Goal: Task Accomplishment & Management: Use online tool/utility

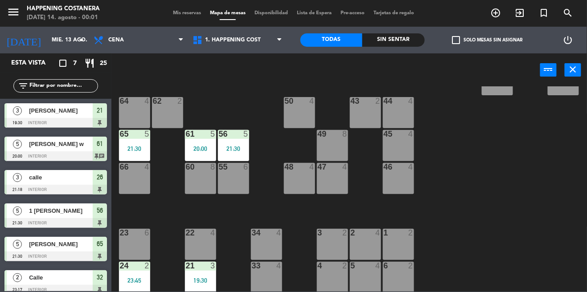
scroll to position [203, 0]
click at [129, 153] on div "65 5 21:30" at bounding box center [134, 146] width 31 height 31
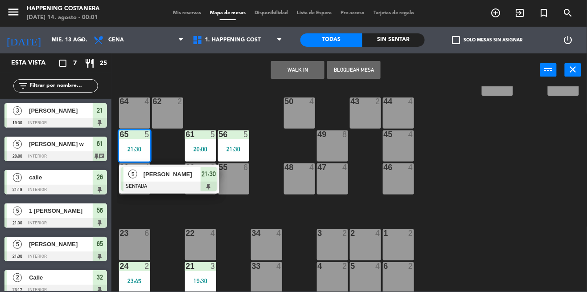
click at [179, 177] on span "[PERSON_NAME]" at bounding box center [171, 174] width 57 height 9
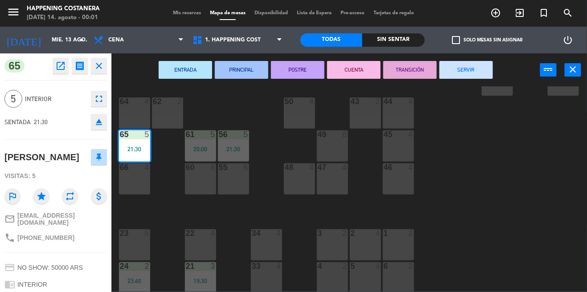
click at [450, 71] on button "SERVIR" at bounding box center [465, 70] width 53 height 18
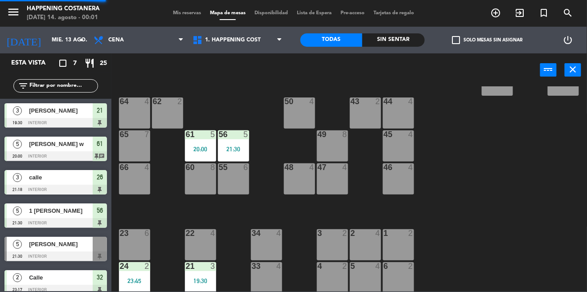
click at [463, 119] on div "69 2 122 6 121 6 120 6 14 4 CAVA 22 101 4 94 2 70 2 123 6 131 2 134 2 132 2 13 …" at bounding box center [351, 188] width 469 height 205
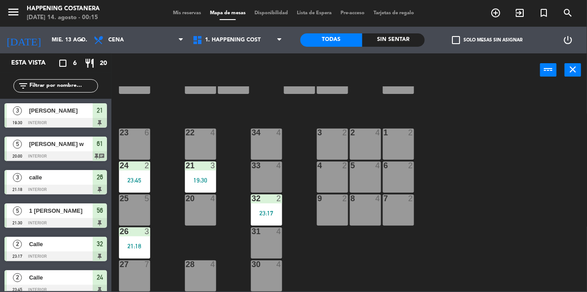
click at [278, 195] on div "2" at bounding box center [278, 199] width 5 height 8
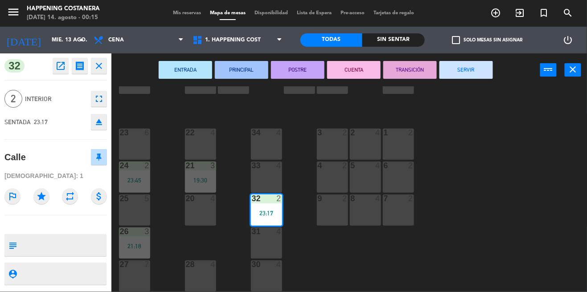
click at [485, 76] on button "SERVIR" at bounding box center [465, 70] width 53 height 18
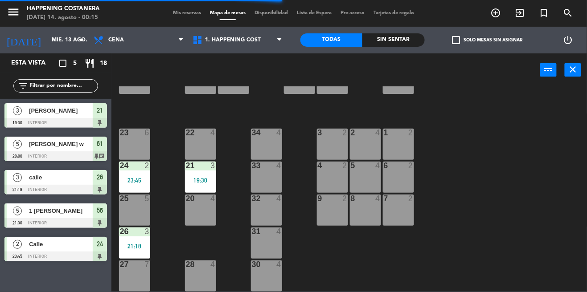
scroll to position [0, 0]
click at [574, 178] on div "69 2 122 6 121 6 120 6 14 4 CAVA 22 101 4 94 2 70 2 123 6 131 2 134 2 132 2 13 …" at bounding box center [351, 188] width 469 height 205
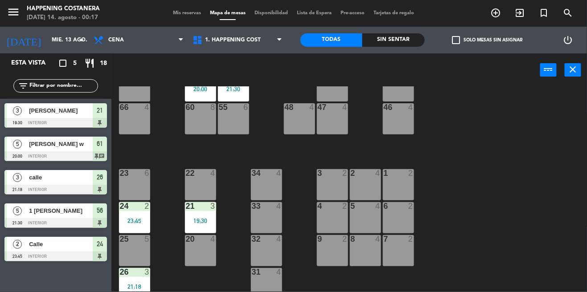
scroll to position [308, 0]
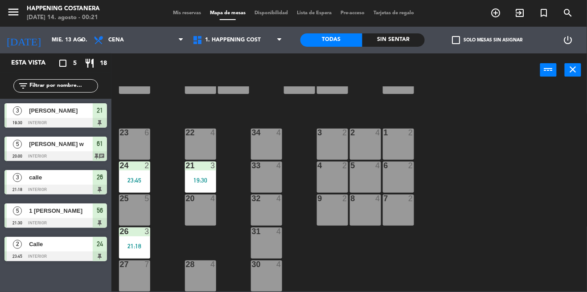
click at [502, 159] on div "69 2 122 6 121 6 120 6 14 4 CAVA 22 101 4 94 2 70 2 123 6 131 2 134 2 132 2 13 …" at bounding box center [351, 188] width 469 height 205
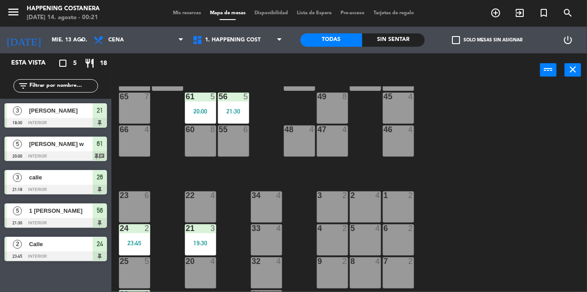
scroll to position [241, 0]
click at [214, 106] on div "61 5 20:00" at bounding box center [200, 107] width 31 height 31
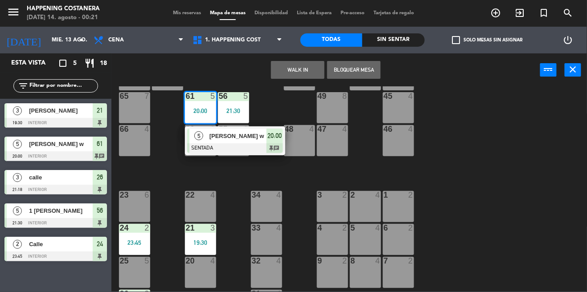
click at [471, 145] on div "69 2 122 6 121 6 120 6 14 4 CAVA 22 101 4 94 2 70 2 123 6 131 2 134 2 132 2 13 …" at bounding box center [351, 188] width 469 height 205
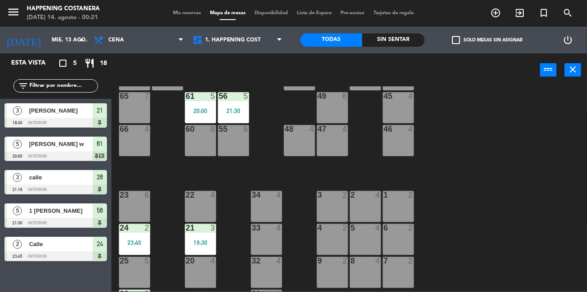
click at [237, 98] on div at bounding box center [233, 96] width 15 height 8
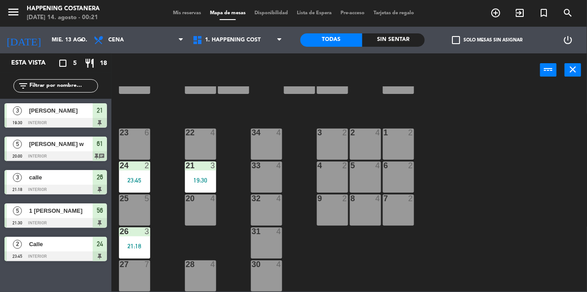
scroll to position [308, 0]
click at [484, 115] on div "69 2 122 6 121 6 120 6 14 4 CAVA 22 101 4 94 2 70 2 123 6 131 2 134 2 132 2 13 …" at bounding box center [351, 188] width 469 height 205
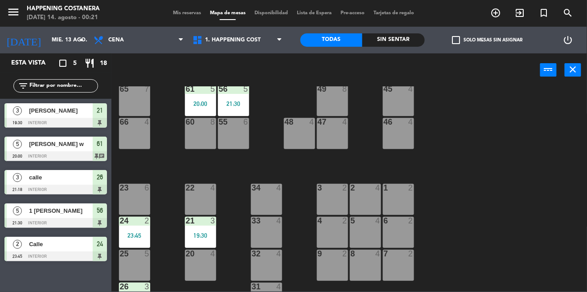
scroll to position [197, 0]
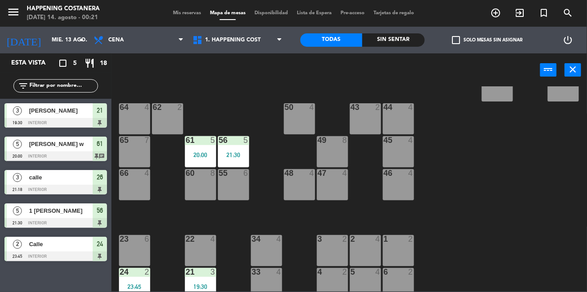
click at [225, 150] on div "56 5 21:30" at bounding box center [233, 151] width 31 height 31
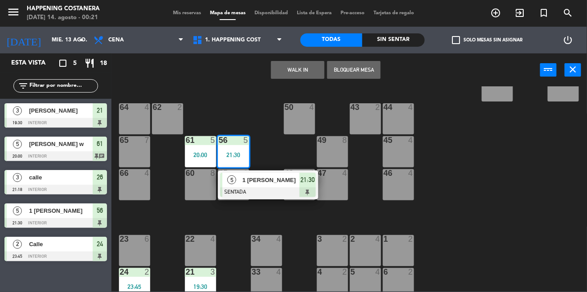
click at [565, 189] on div "69 2 122 6 121 6 120 6 14 4 CAVA 22 101 4 94 2 70 2 123 6 131 2 134 2 132 2 13 …" at bounding box center [351, 188] width 469 height 205
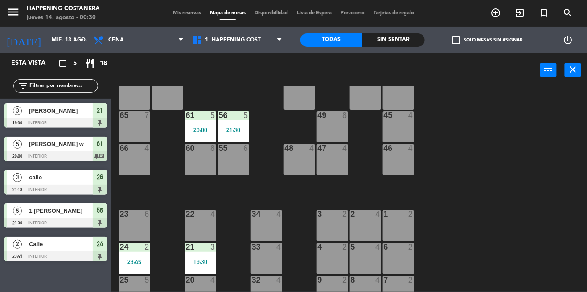
scroll to position [244, 0]
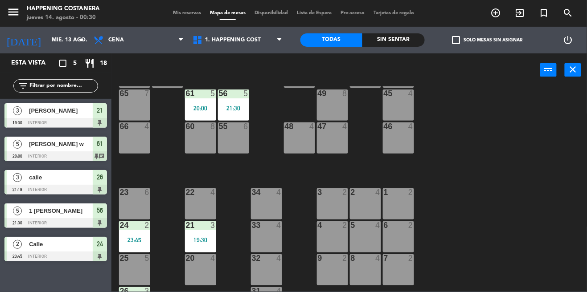
click at [210, 237] on div "19:30" at bounding box center [200, 240] width 31 height 6
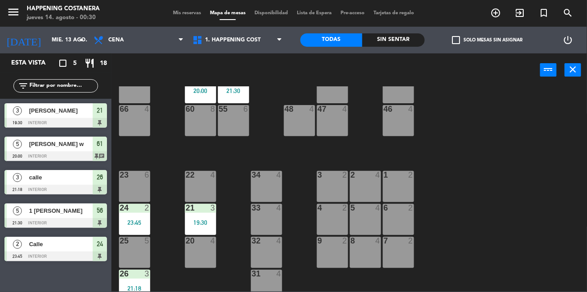
scroll to position [261, 0]
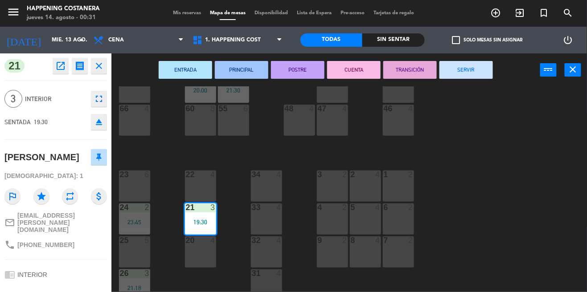
click at [491, 75] on button "SERVIR" at bounding box center [465, 70] width 53 height 18
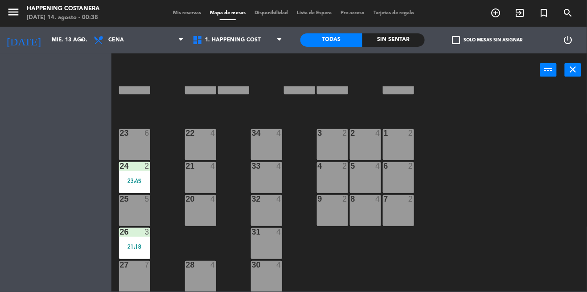
scroll to position [308, 0]
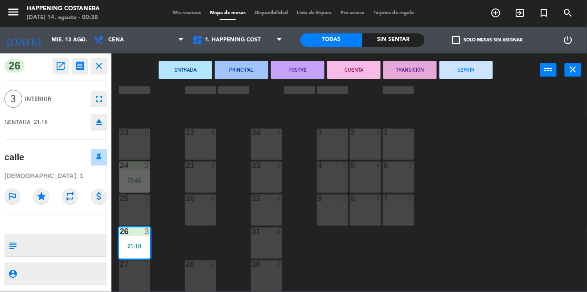
click at [465, 62] on button "SERVIR" at bounding box center [465, 70] width 53 height 18
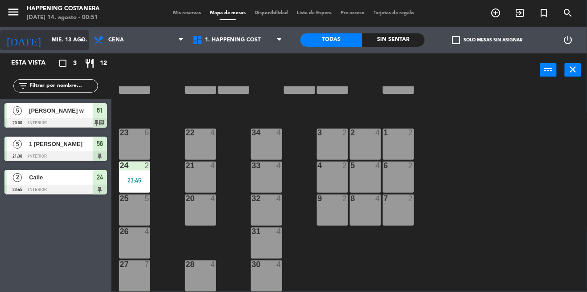
click at [47, 40] on input "mié. 13 ago." at bounding box center [84, 40] width 75 height 15
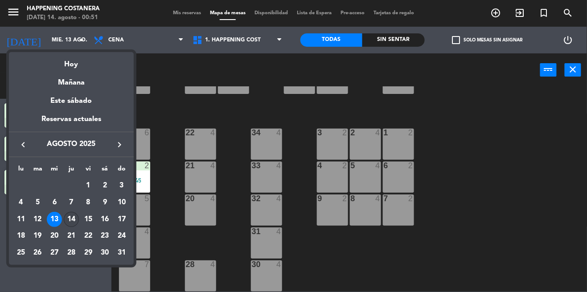
click at [71, 223] on div "14" at bounding box center [71, 219] width 15 height 15
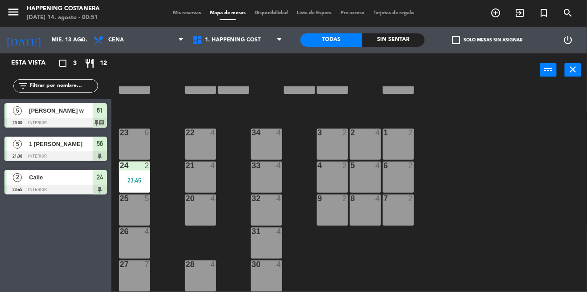
type input "jue. 14 ago."
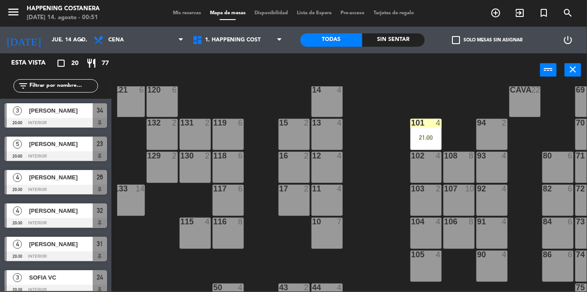
scroll to position [17, 71]
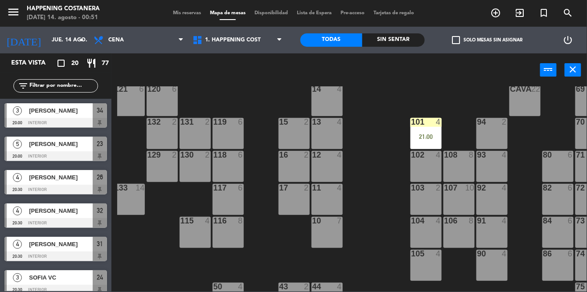
click at [426, 136] on div "21:00" at bounding box center [425, 137] width 31 height 6
click at [375, 228] on div "69 2 122 6 121 6 120 6 14 4 CAVA 22 101 4 21:00 94 2 70 2 123 6 131 2 134 2 132…" at bounding box center [351, 188] width 469 height 205
click at [421, 132] on div "101 4 21:00" at bounding box center [425, 133] width 31 height 31
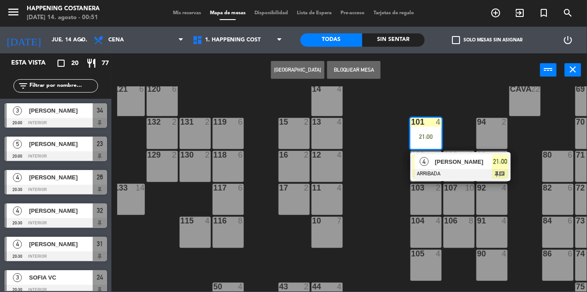
click at [429, 159] on div "4" at bounding box center [424, 162] width 19 height 15
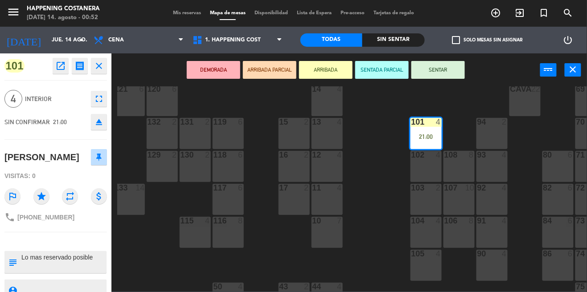
click at [391, 186] on div "69 2 122 6 121 6 120 6 14 4 CAVA 22 101 4 21:00 94 2 70 2 123 6 131 2 134 2 132…" at bounding box center [351, 188] width 469 height 205
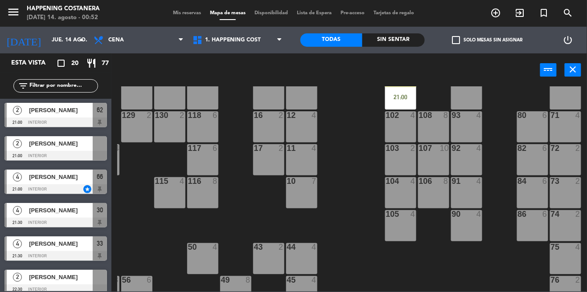
scroll to position [363, 0]
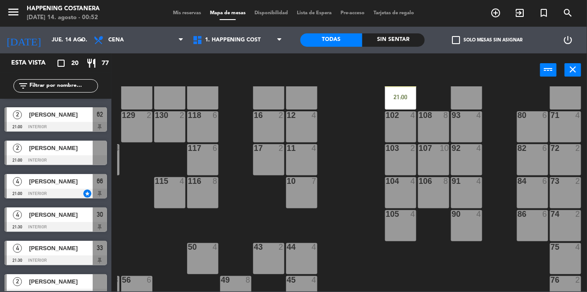
click at [17, 187] on div "4" at bounding box center [17, 181] width 21 height 15
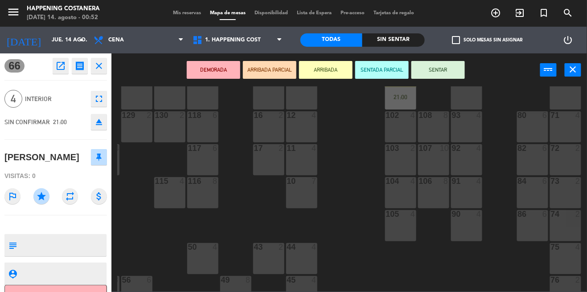
click at [120, 220] on div "69 2 122 6 121 6 120 6 14 4 CAVA 22 101 4 21:00 94 2 70 2 123 6 131 2 134 2 132…" at bounding box center [351, 188] width 469 height 205
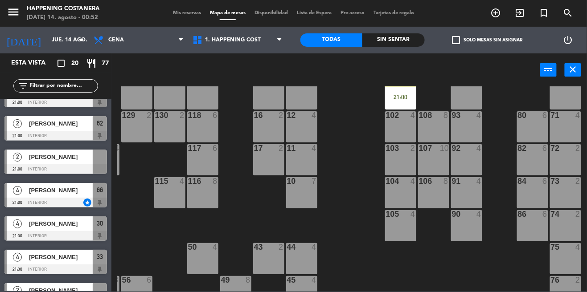
scroll to position [356, 0]
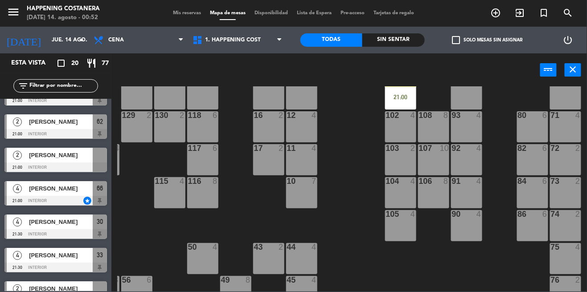
click at [183, 11] on span "Mis reservas" at bounding box center [186, 13] width 37 height 5
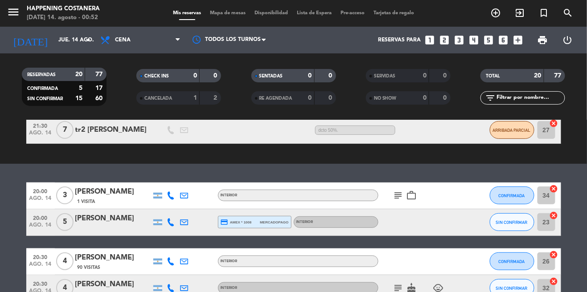
scroll to position [125, 0]
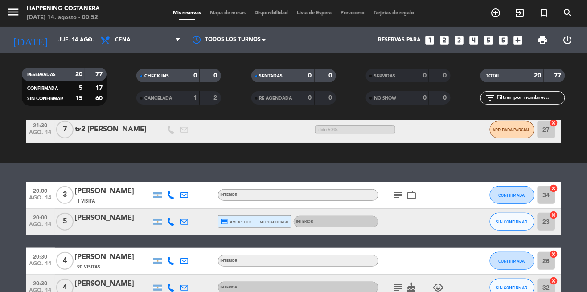
click at [395, 198] on icon "subject" at bounding box center [398, 195] width 11 height 11
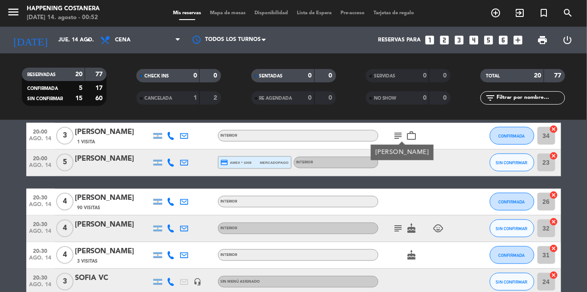
scroll to position [185, 0]
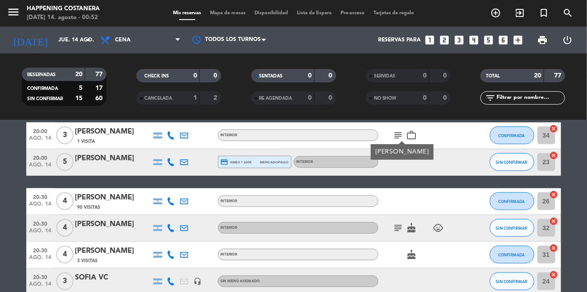
click at [403, 233] on icon "subject" at bounding box center [398, 228] width 11 height 11
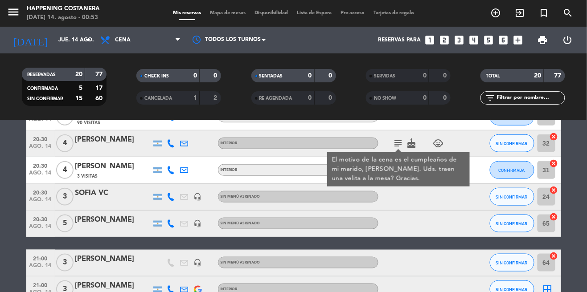
scroll to position [285, 0]
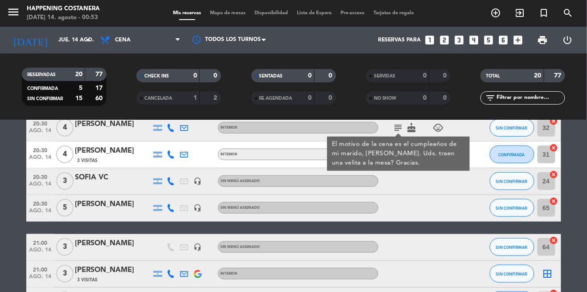
click at [27, 197] on div "20:30 [DATE]" at bounding box center [40, 208] width 29 height 26
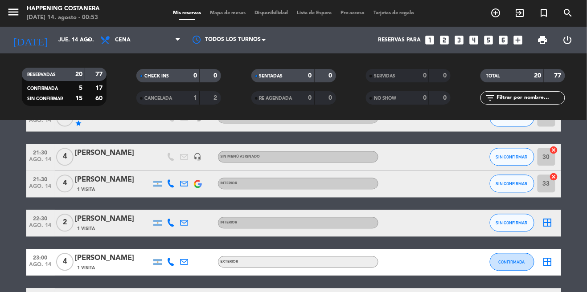
scroll to position [572, 0]
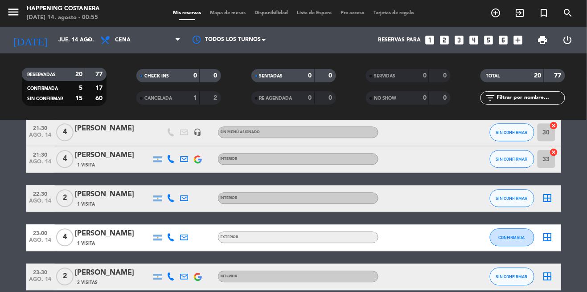
click at [214, 13] on span "Mapa de mesas" at bounding box center [227, 13] width 45 height 5
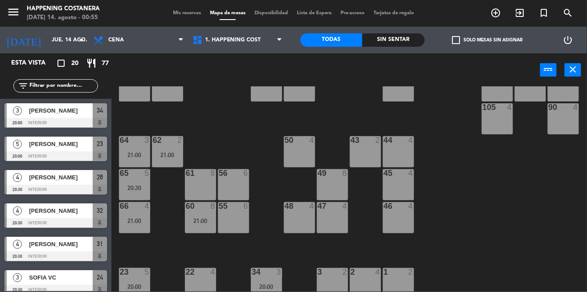
scroll to position [160, 0]
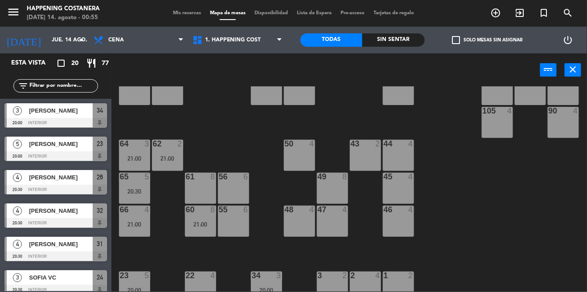
click at [462, 37] on label "check_box_outline_blank Solo mesas sin asignar" at bounding box center [487, 40] width 70 height 8
click at [487, 40] on input "check_box_outline_blank Solo mesas sin asignar" at bounding box center [487, 40] width 0 height 0
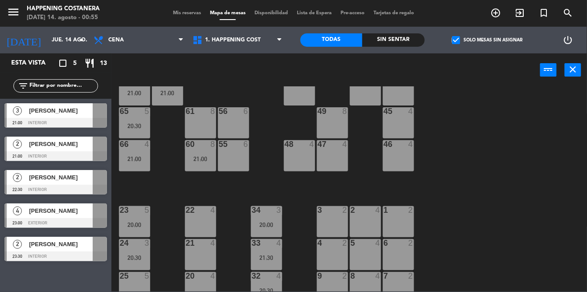
scroll to position [227, 0]
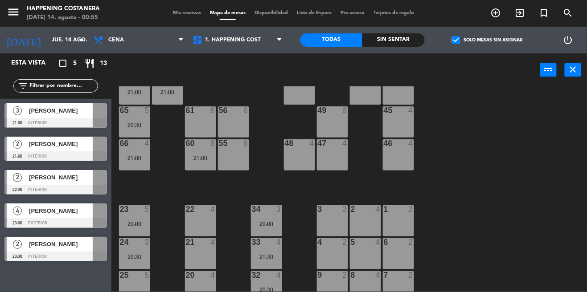
click at [471, 39] on label "check_box Solo mesas sin asignar" at bounding box center [487, 40] width 70 height 8
click at [487, 40] on input "check_box Solo mesas sin asignar" at bounding box center [487, 40] width 0 height 0
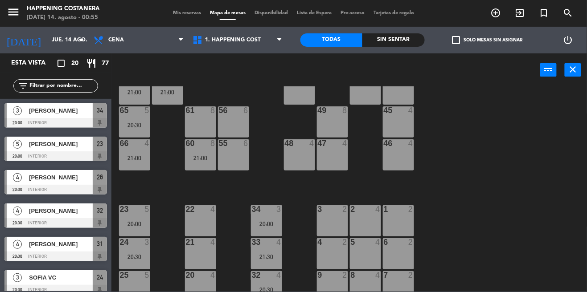
click at [454, 43] on span "check_box_outline_blank" at bounding box center [456, 40] width 8 height 8
click at [487, 40] on input "check_box_outline_blank Solo mesas sin asignar" at bounding box center [487, 40] width 0 height 0
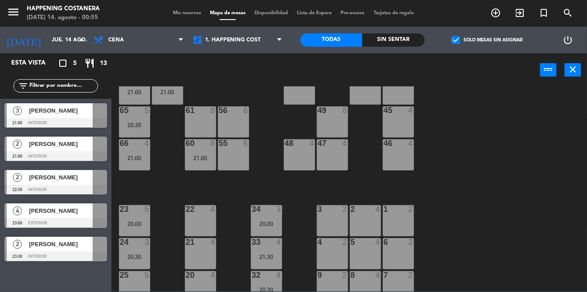
click at [452, 36] on span "check_box" at bounding box center [456, 40] width 8 height 8
click at [487, 40] on input "check_box Solo mesas sin asignar" at bounding box center [487, 40] width 0 height 0
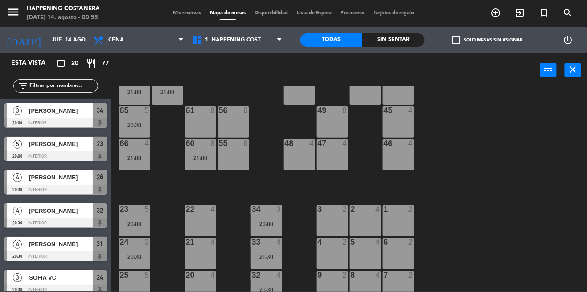
click at [460, 36] on span "check_box_outline_blank" at bounding box center [456, 40] width 8 height 8
click at [487, 40] on input "check_box_outline_blank Solo mesas sin asignar" at bounding box center [487, 40] width 0 height 0
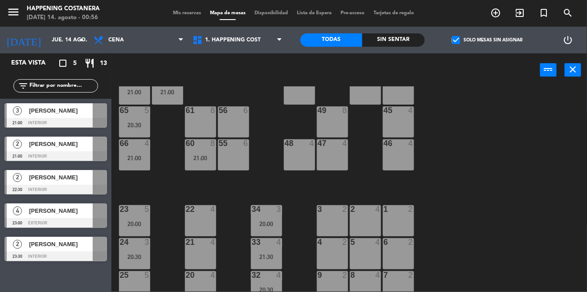
click at [463, 41] on label "check_box Solo mesas sin asignar" at bounding box center [487, 40] width 70 height 8
click at [487, 40] on input "check_box Solo mesas sin asignar" at bounding box center [487, 40] width 0 height 0
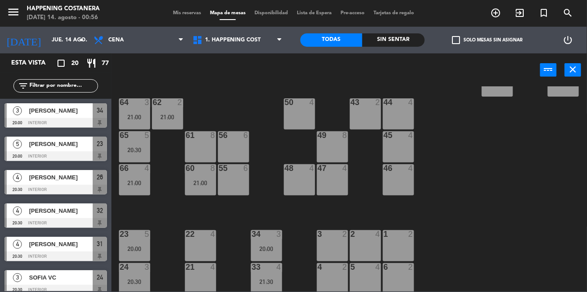
scroll to position [205, 0]
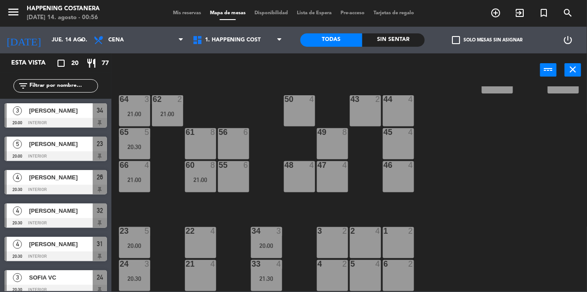
click at [60, 119] on div at bounding box center [55, 123] width 102 height 10
click at [547, 141] on div "69 2 122 6 121 6 120 6 14 4 CAVA 22 101 4 21:00 94 2 70 2 123 6 131 2 134 2 132…" at bounding box center [351, 188] width 469 height 205
click at [452, 36] on span "check_box_outline_blank" at bounding box center [456, 40] width 8 height 8
click at [487, 40] on input "check_box_outline_blank Solo mesas sin asignar" at bounding box center [487, 40] width 0 height 0
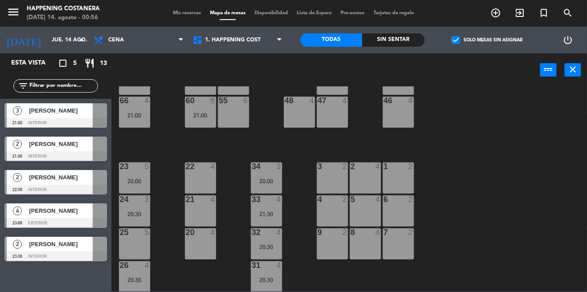
scroll to position [308, 0]
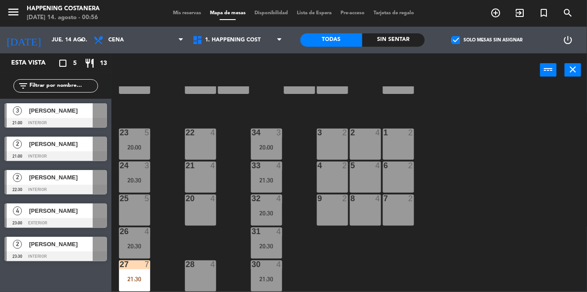
click at [74, 116] on div "[PERSON_NAME]" at bounding box center [60, 110] width 65 height 15
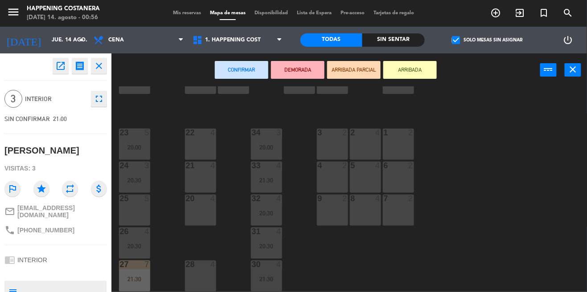
click at [196, 141] on div "22 4" at bounding box center [200, 144] width 31 height 31
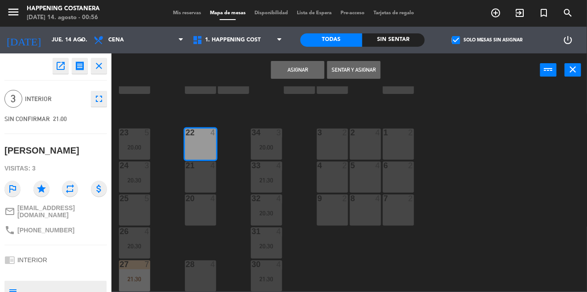
click at [310, 71] on button "Asignar" at bounding box center [297, 70] width 53 height 18
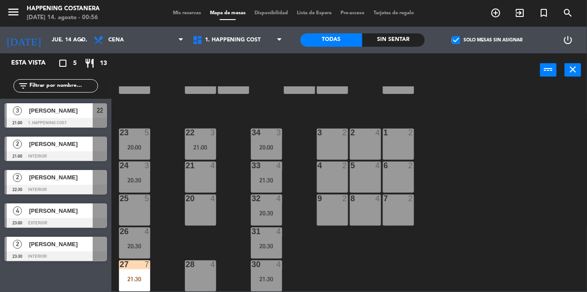
click at [69, 156] on div at bounding box center [55, 156] width 102 height 10
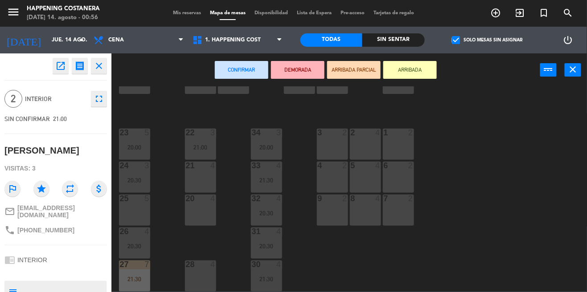
click at [195, 170] on div "21 4" at bounding box center [200, 177] width 31 height 31
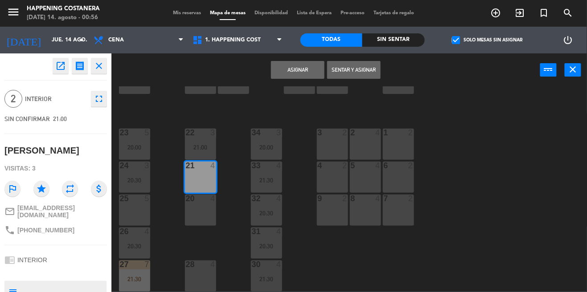
click at [296, 66] on button "Asignar" at bounding box center [297, 70] width 53 height 18
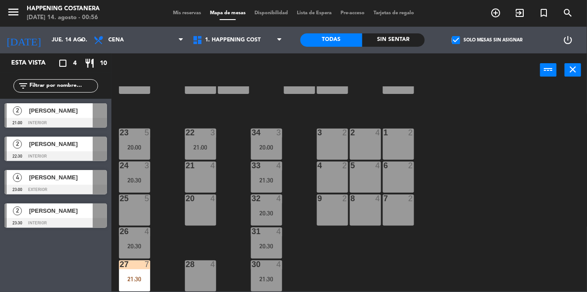
click at [71, 110] on span "[PERSON_NAME]" at bounding box center [61, 110] width 64 height 9
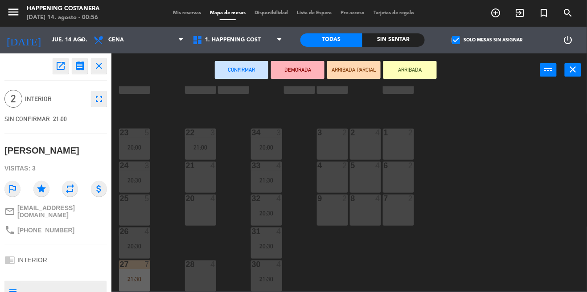
click at [182, 195] on div "20" at bounding box center [185, 199] width 15 height 8
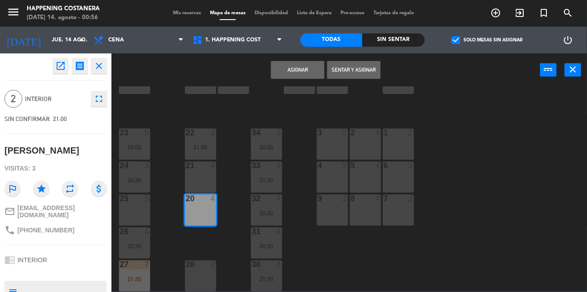
click at [287, 69] on button "Asignar" at bounding box center [297, 70] width 53 height 18
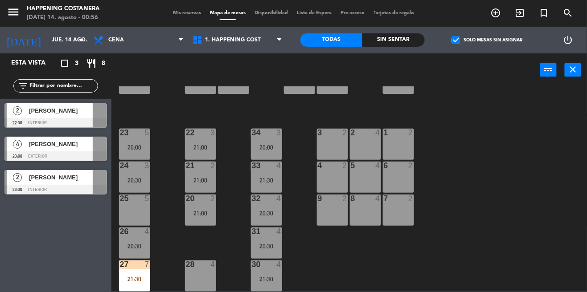
click at [202, 203] on div "20 2 21:00" at bounding box center [200, 210] width 31 height 31
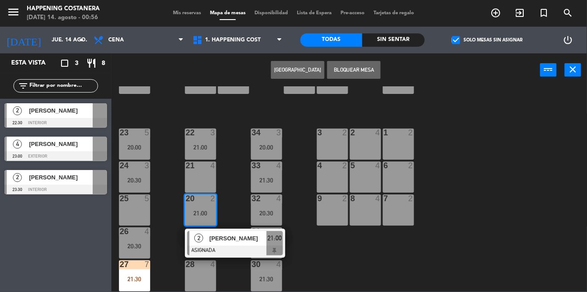
click at [346, 138] on div "3 2" at bounding box center [332, 144] width 31 height 31
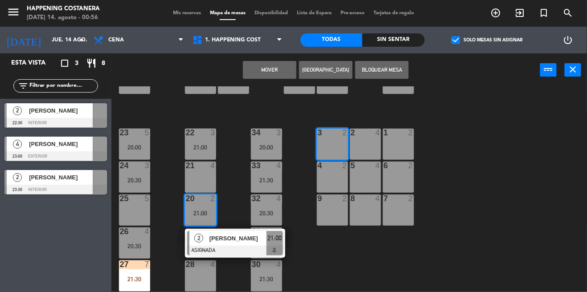
click at [264, 61] on button "Mover" at bounding box center [269, 70] width 53 height 18
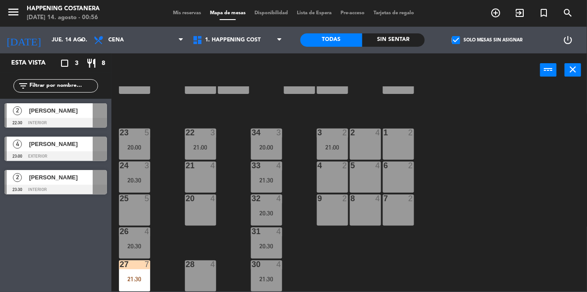
click at [471, 132] on div "69 2 122 6 121 6 120 6 14 4 CAVA 22 101 4 21:00 94 2 70 2 123 6 131 2 134 2 132…" at bounding box center [351, 188] width 469 height 205
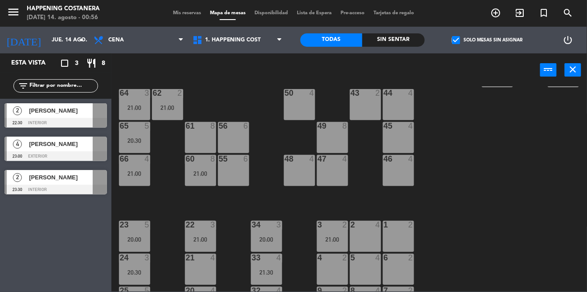
scroll to position [212, 0]
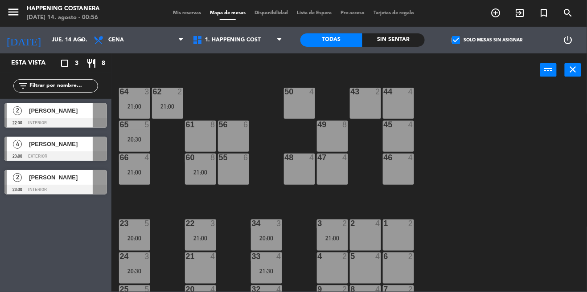
click at [498, 178] on div "69 2 122 6 121 6 120 6 14 4 CAVA 22 101 4 21:00 94 2 70 2 123 6 131 2 134 2 132…" at bounding box center [351, 188] width 469 height 205
click at [524, 163] on div "69 2 122 6 121 6 120 6 14 4 CAVA 22 101 4 21:00 94 2 70 2 123 6 131 2 134 2 132…" at bounding box center [351, 188] width 469 height 205
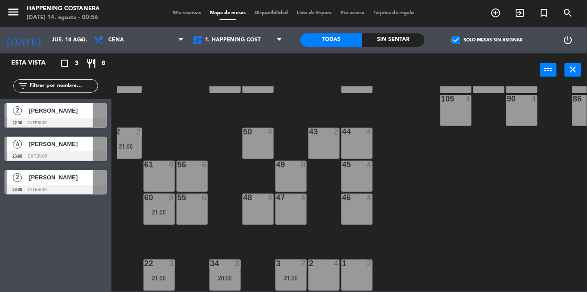
scroll to position [169, 96]
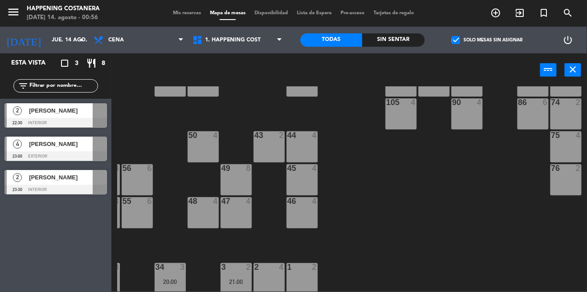
click at [464, 42] on label "check_box Solo mesas sin asignar" at bounding box center [487, 40] width 70 height 8
click at [487, 40] on input "check_box Solo mesas sin asignar" at bounding box center [487, 40] width 0 height 0
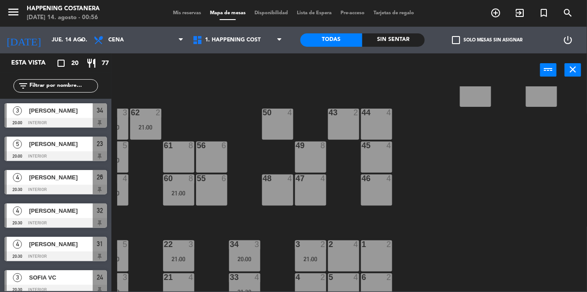
scroll to position [308, 0]
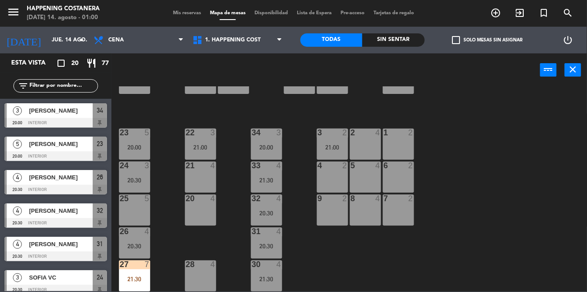
click at [462, 41] on label "check_box_outline_blank Solo mesas sin asignar" at bounding box center [487, 40] width 70 height 8
click at [487, 40] on input "check_box_outline_blank Solo mesas sin asignar" at bounding box center [487, 40] width 0 height 0
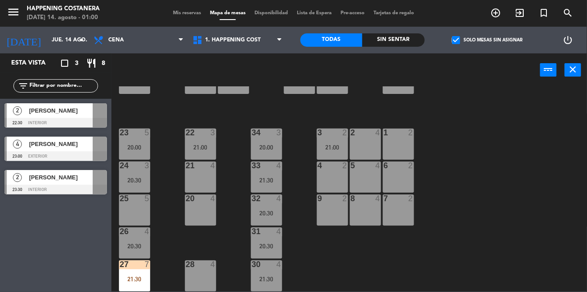
click at [453, 39] on span "check_box" at bounding box center [456, 40] width 8 height 8
click at [487, 40] on input "check_box Solo mesas sin asignar" at bounding box center [487, 40] width 0 height 0
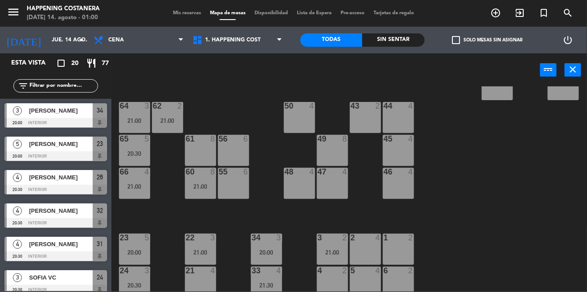
scroll to position [199, 0]
click at [204, 192] on div "60 8 21:00" at bounding box center [200, 182] width 31 height 31
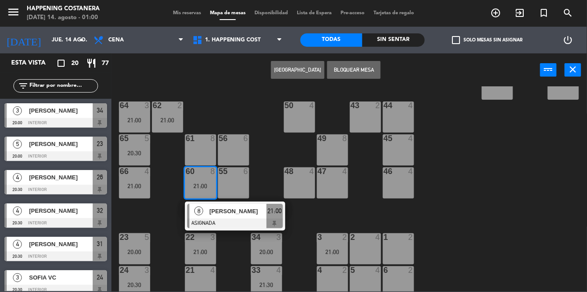
click at [243, 221] on div at bounding box center [235, 224] width 96 height 10
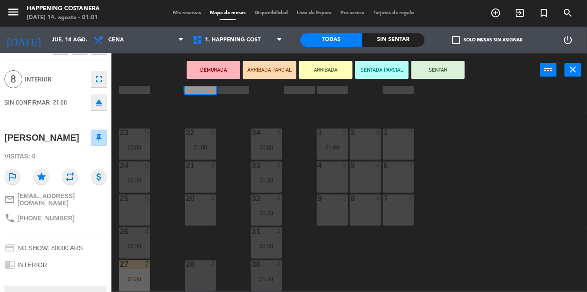
scroll to position [0, 0]
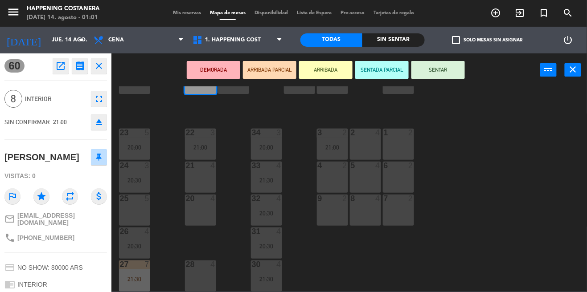
click at [499, 183] on div "menu Happening Costanera [DATE] 14. agosto - 01:01 Mis reservas Mapa de mesas D…" at bounding box center [293, 146] width 587 height 292
